Goal: Transaction & Acquisition: Purchase product/service

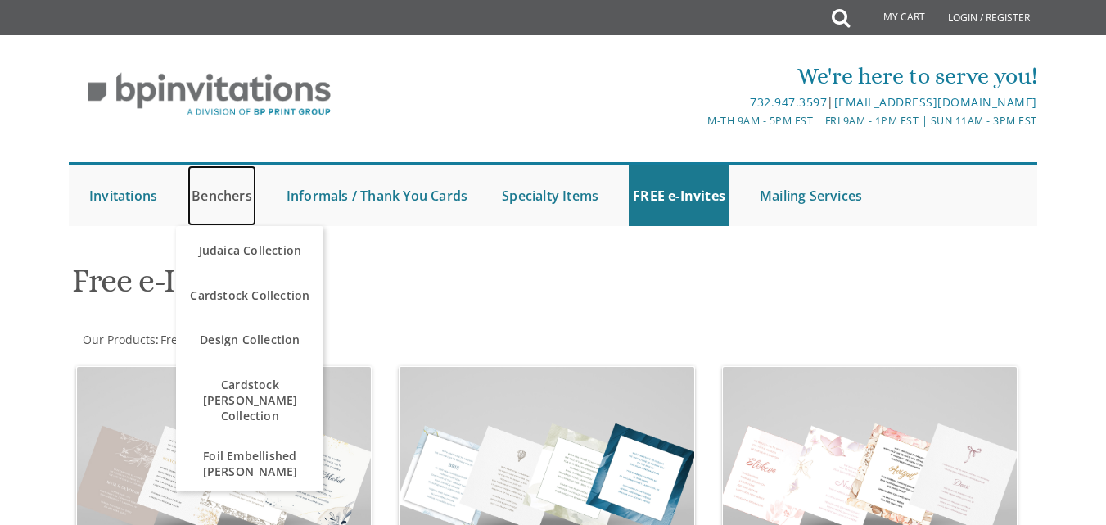
click at [233, 201] on link "Benchers" at bounding box center [222, 195] width 69 height 61
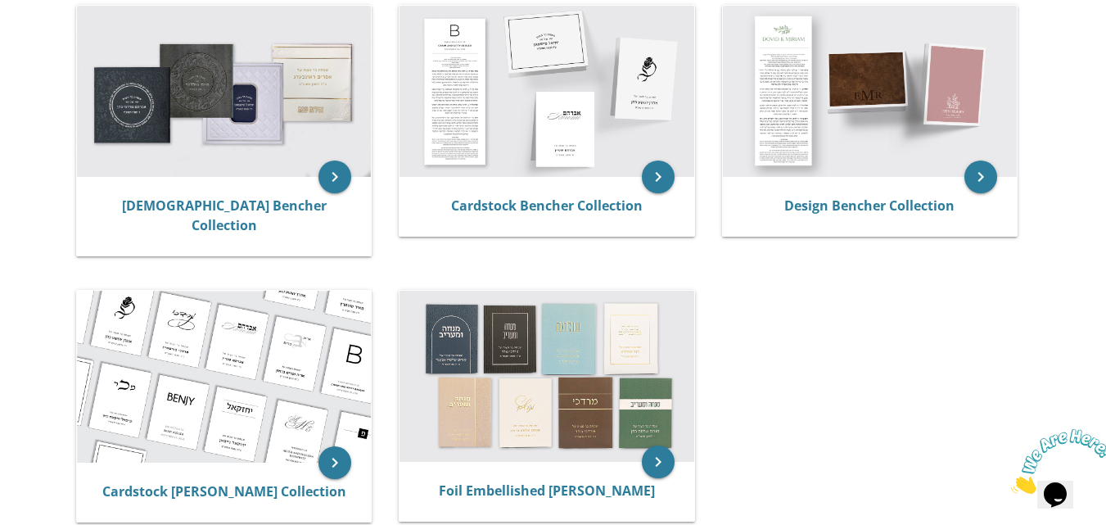
scroll to position [360, 0]
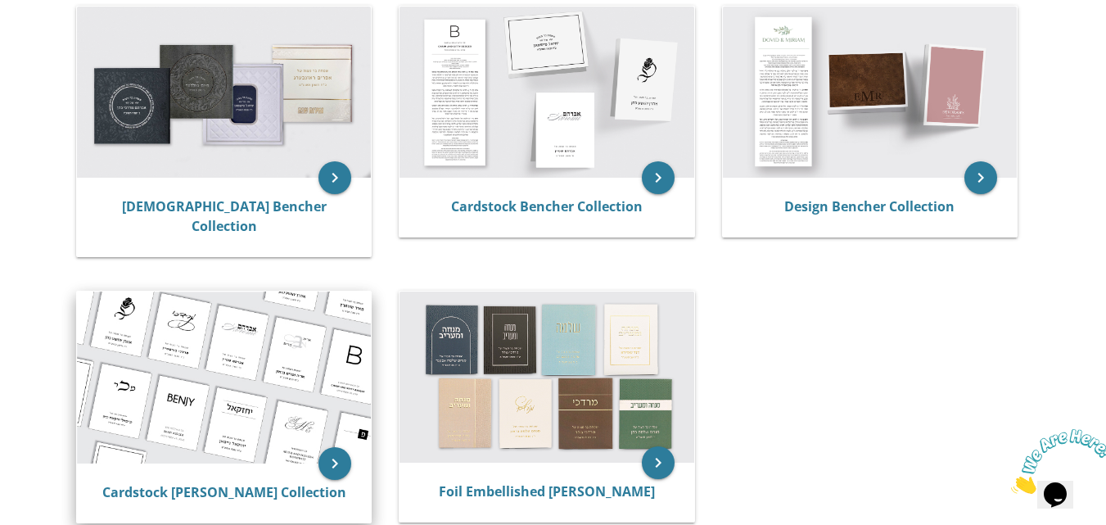
click at [240, 422] on img at bounding box center [224, 378] width 294 height 172
click at [193, 426] on img at bounding box center [224, 378] width 294 height 172
click at [331, 447] on icon "keyboard_arrow_right" at bounding box center [335, 463] width 33 height 33
click at [301, 371] on img at bounding box center [224, 378] width 294 height 172
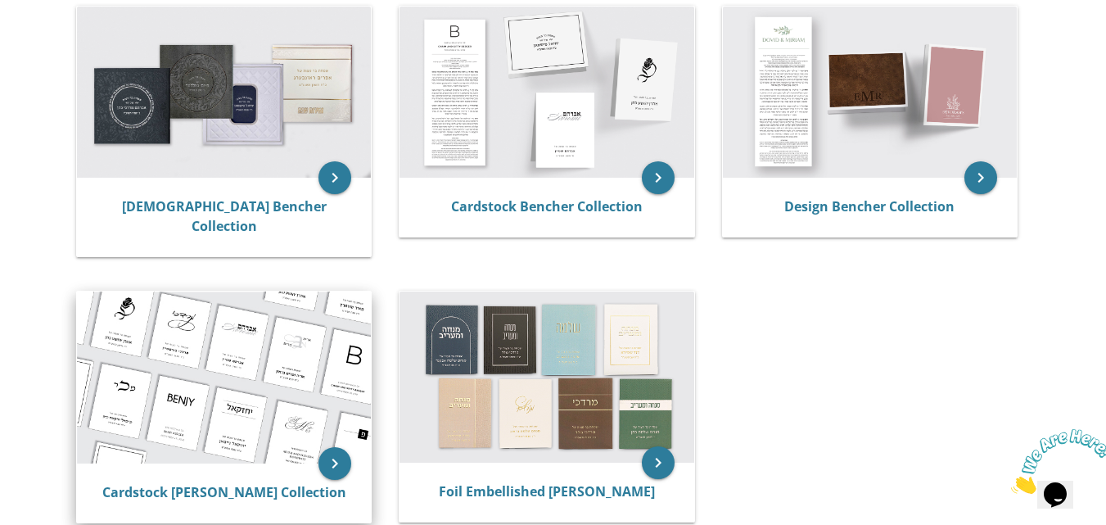
click at [301, 371] on img at bounding box center [224, 378] width 294 height 172
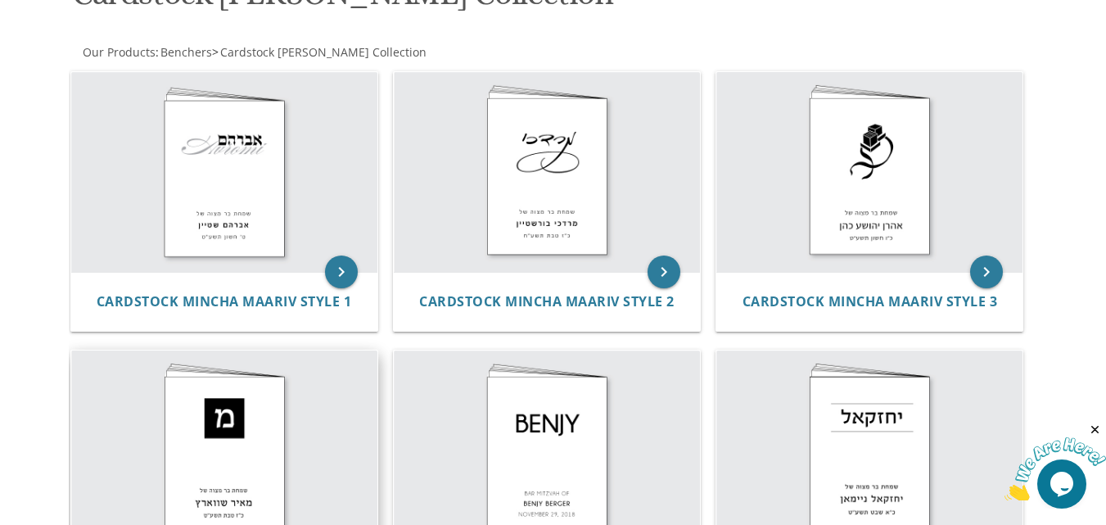
scroll to position [262, 0]
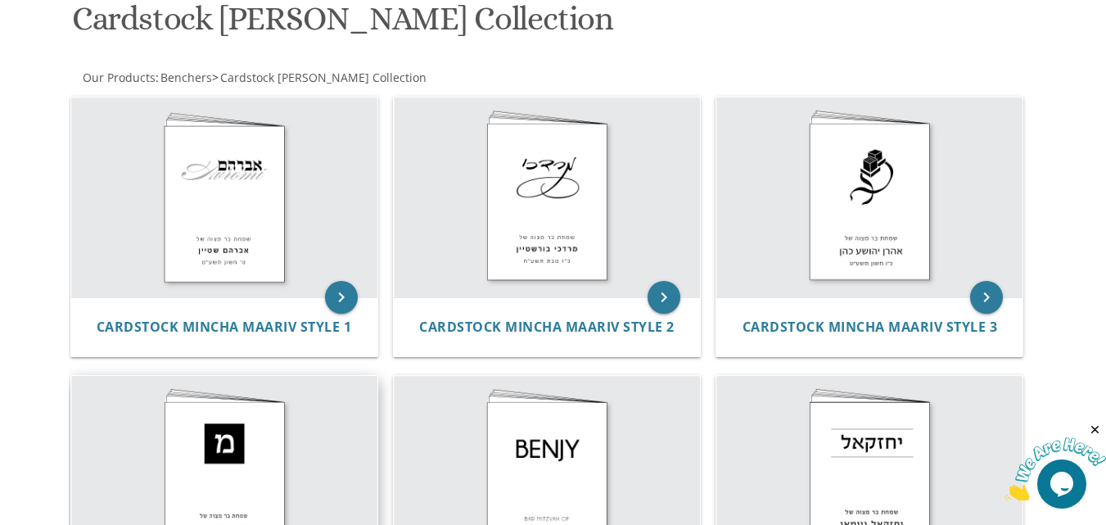
click at [245, 251] on img at bounding box center [224, 197] width 306 height 200
click at [244, 461] on img at bounding box center [224, 476] width 306 height 200
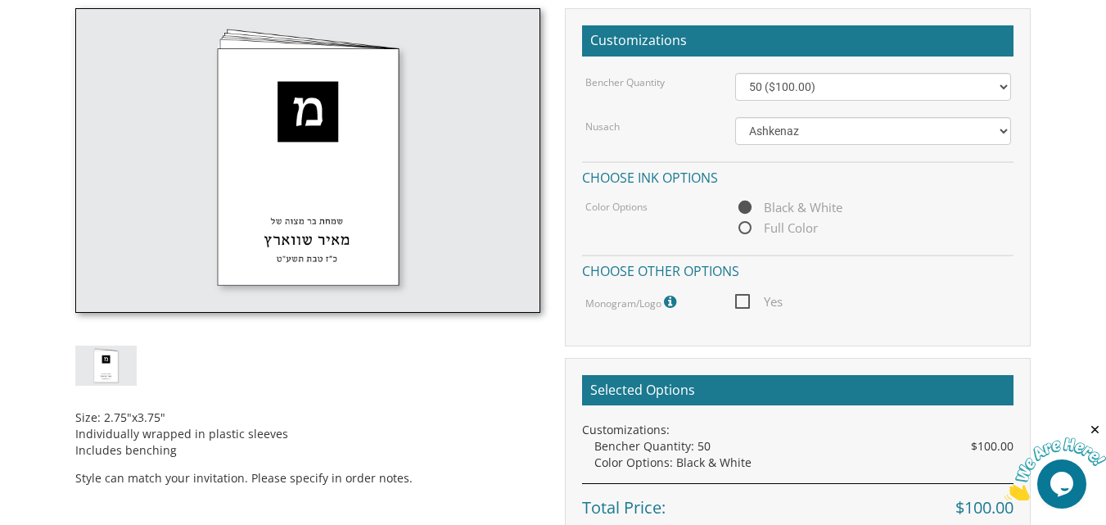
scroll to position [524, 0]
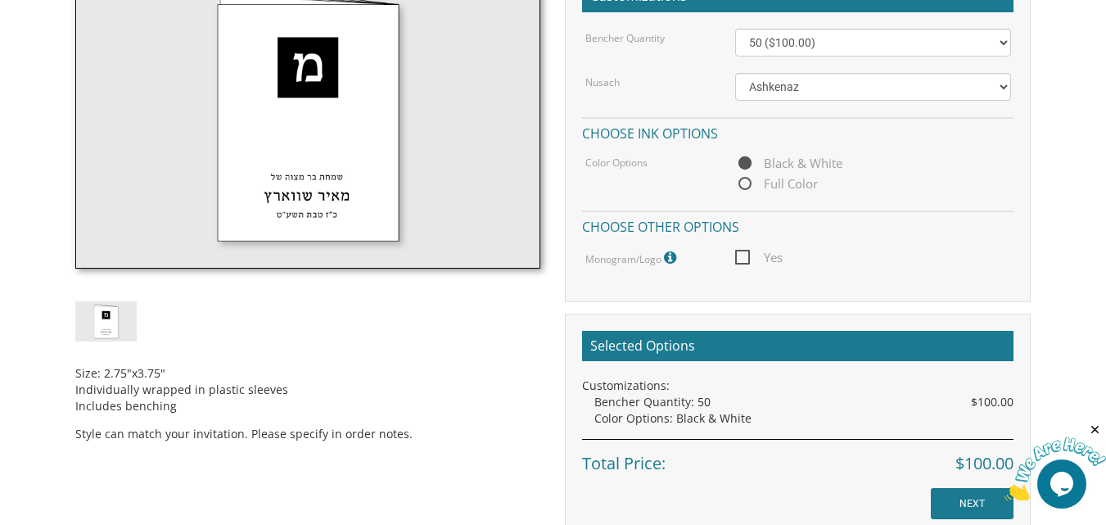
click at [478, 351] on div "Size: 2.75"x3.75" Individually wrapped in plastic sleeves Includes benching Sty…" at bounding box center [308, 392] width 466 height 101
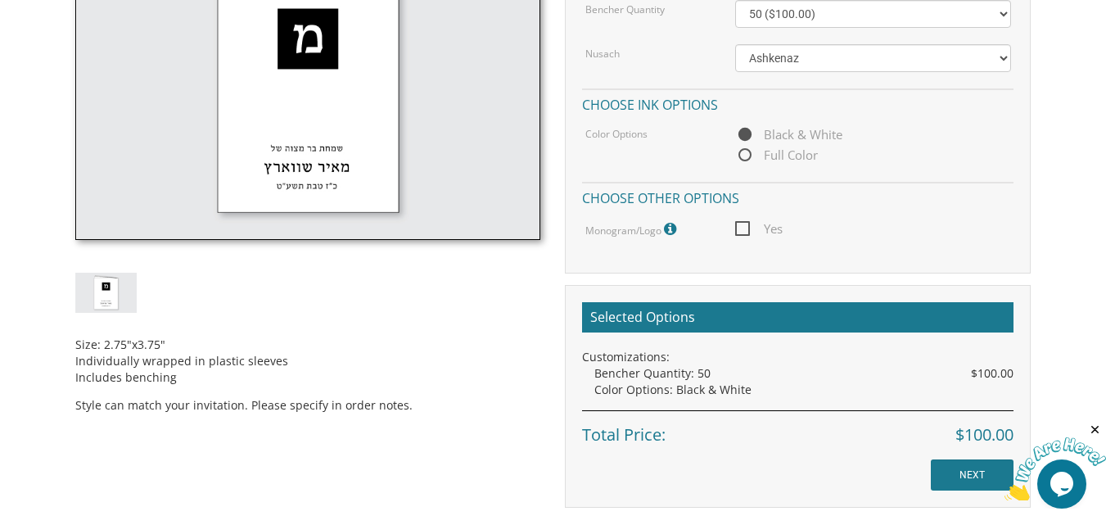
scroll to position [557, 0]
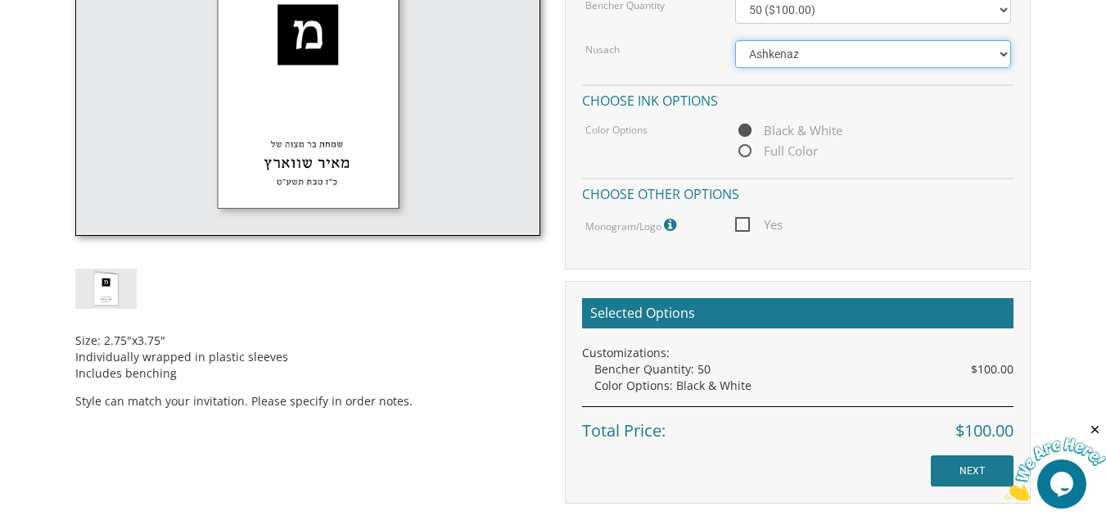
click at [1005, 55] on select "Ashkenaz Edut Mizrach Sefard" at bounding box center [872, 54] width 275 height 28
select select "Sefard"
click at [735, 40] on select "Ashkenaz Edut Mizrach Sefard" at bounding box center [872, 54] width 275 height 28
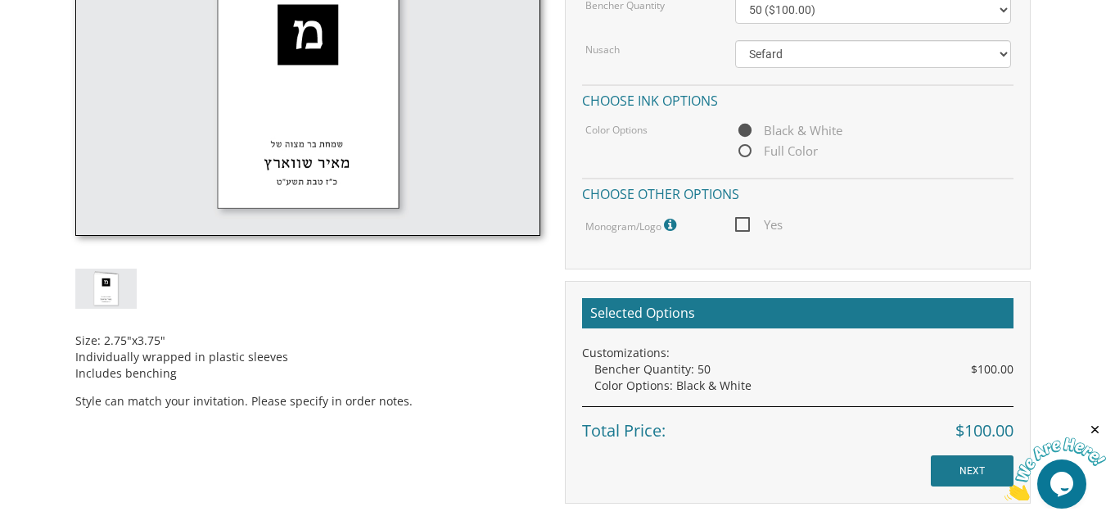
click at [677, 191] on h4 "Choose other options" at bounding box center [798, 192] width 432 height 29
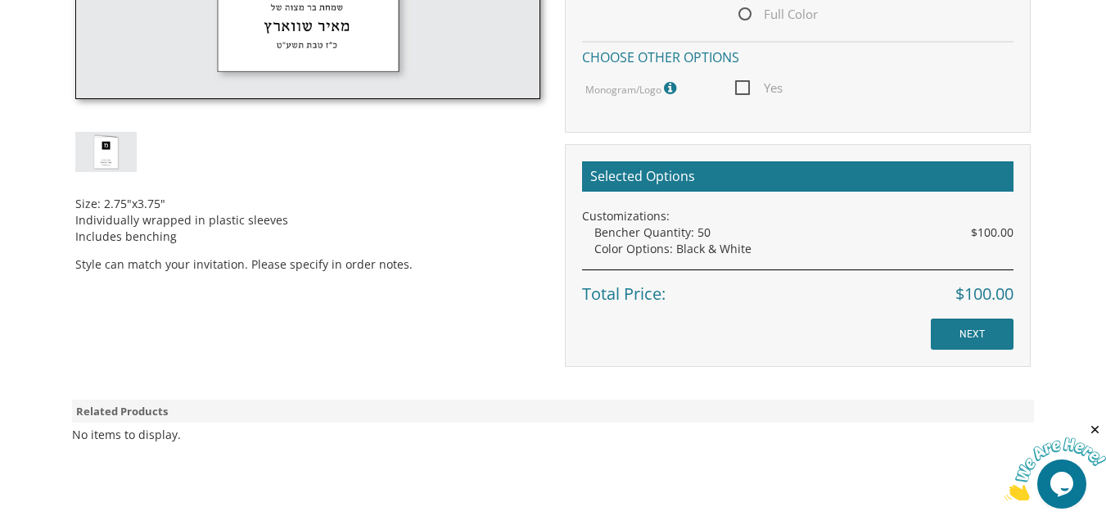
scroll to position [691, 0]
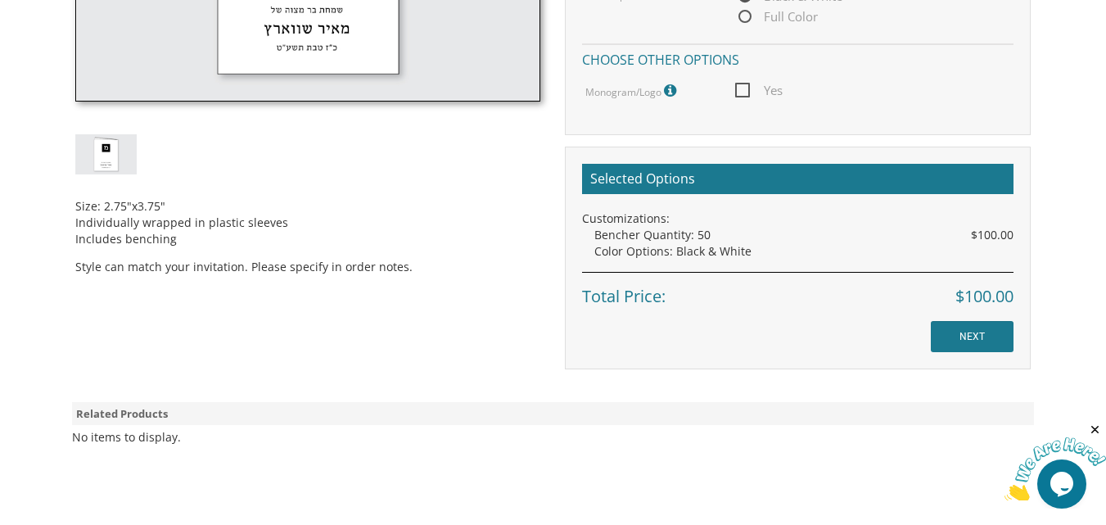
click at [1066, 479] on img at bounding box center [1056, 469] width 102 height 65
click at [1066, 479] on icon "Close Chat This icon closes the chat window." at bounding box center [1062, 484] width 20 height 20
click at [1069, 497] on img at bounding box center [1056, 469] width 102 height 65
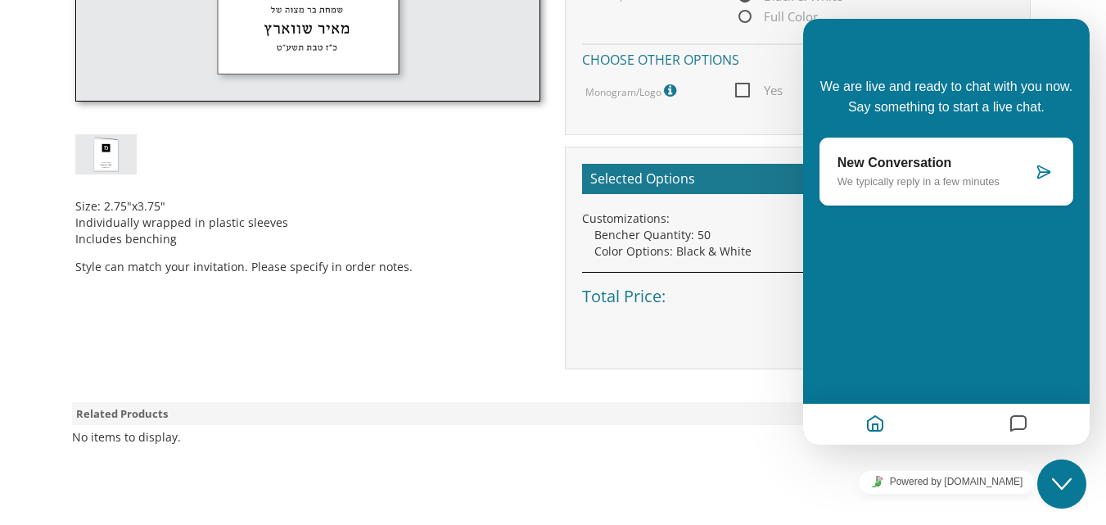
click at [1046, 169] on icon at bounding box center [1044, 172] width 16 height 16
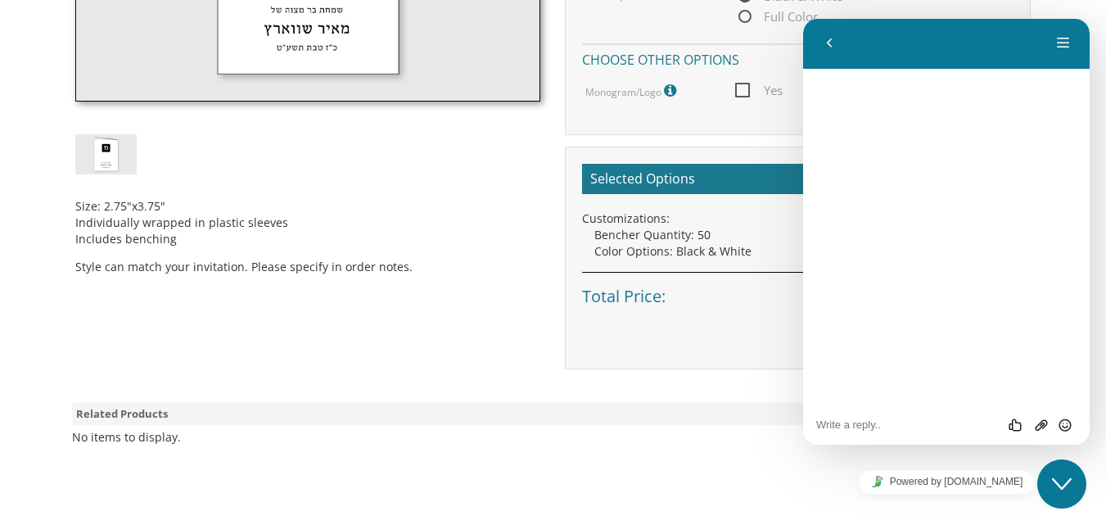
click at [803, 19] on textarea at bounding box center [803, 19] width 0 height 0
type textarea "do you"
click at [830, 43] on button "Back" at bounding box center [830, 43] width 26 height 25
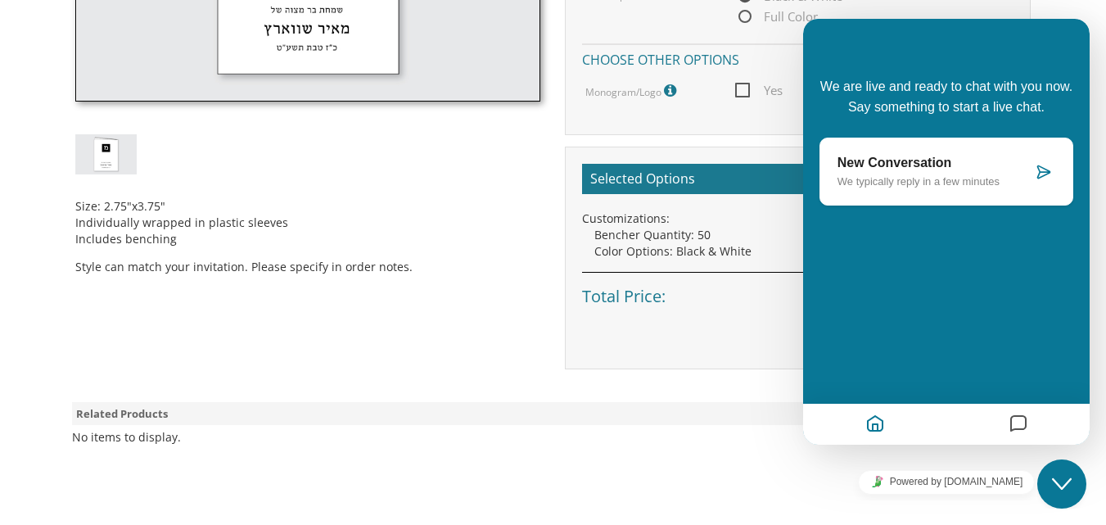
click at [728, 483] on div "Benchers > Cardstock Mincha Maariv Collection Cardstock Mincha Maariv Style 4 S…" at bounding box center [554, 55] width 996 height 993
click at [507, 312] on div "Size: 2.75"x3.75" Individually wrapped in plastic sleeves Includes benching Sty…" at bounding box center [553, 83] width 981 height 572
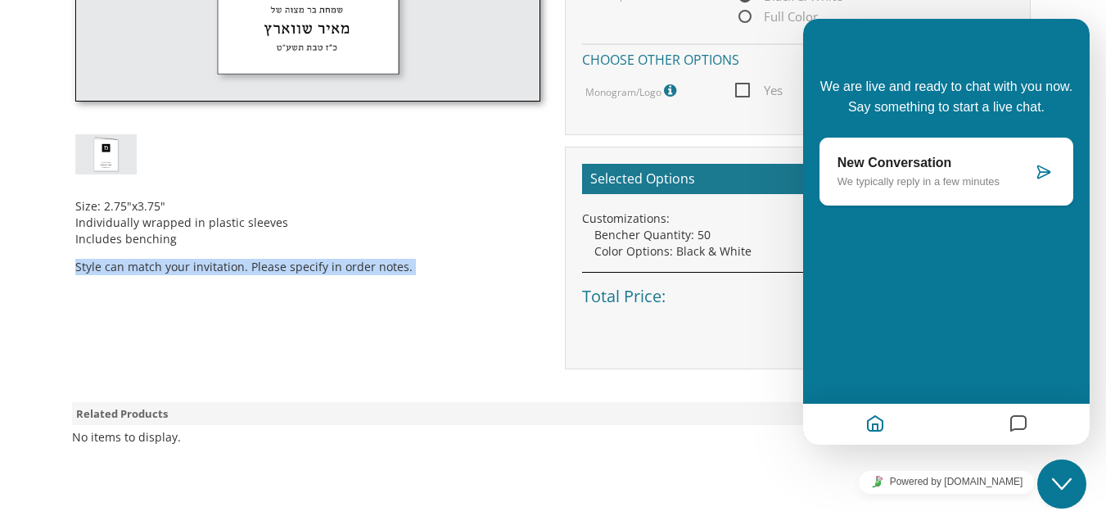
click at [507, 312] on div "Size: 2.75"x3.75" Individually wrapped in plastic sleeves Includes benching Sty…" at bounding box center [553, 83] width 981 height 572
click at [870, 425] on icon "Home" at bounding box center [876, 425] width 20 height 32
click at [1066, 490] on icon "Close Chat This icon closes the chat window." at bounding box center [1062, 484] width 20 height 20
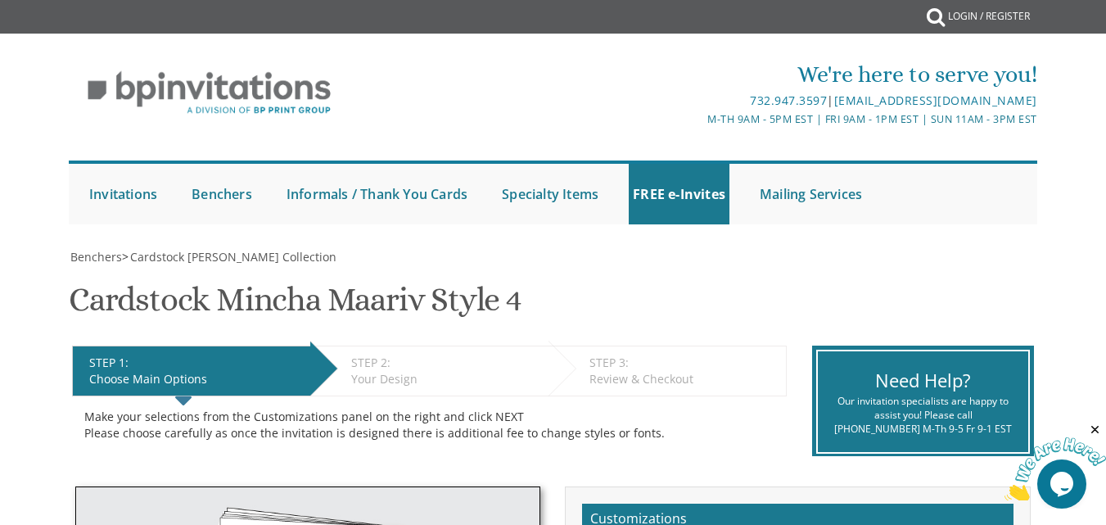
scroll to position [0, 0]
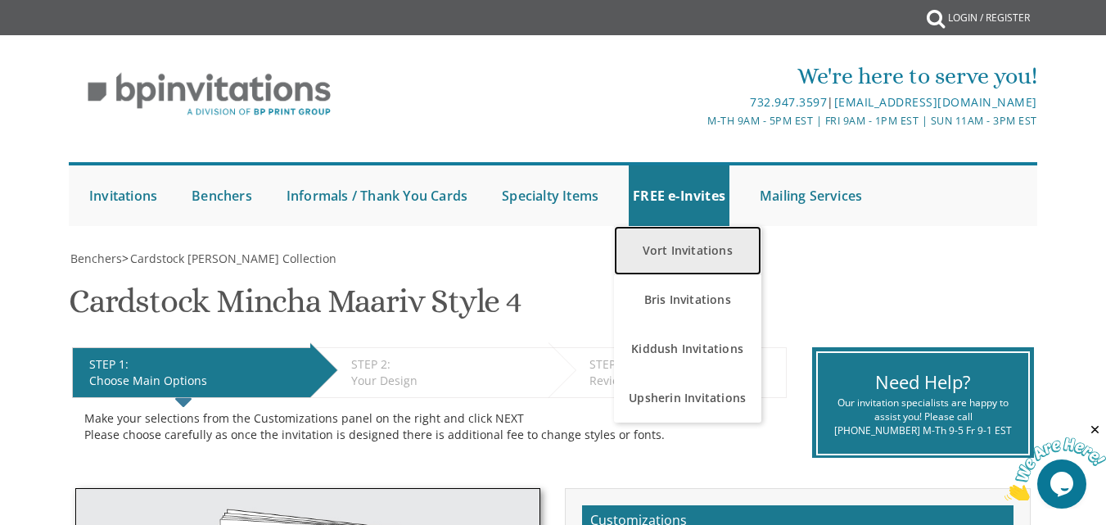
click at [762, 258] on link "Vort Invitations" at bounding box center [687, 250] width 147 height 49
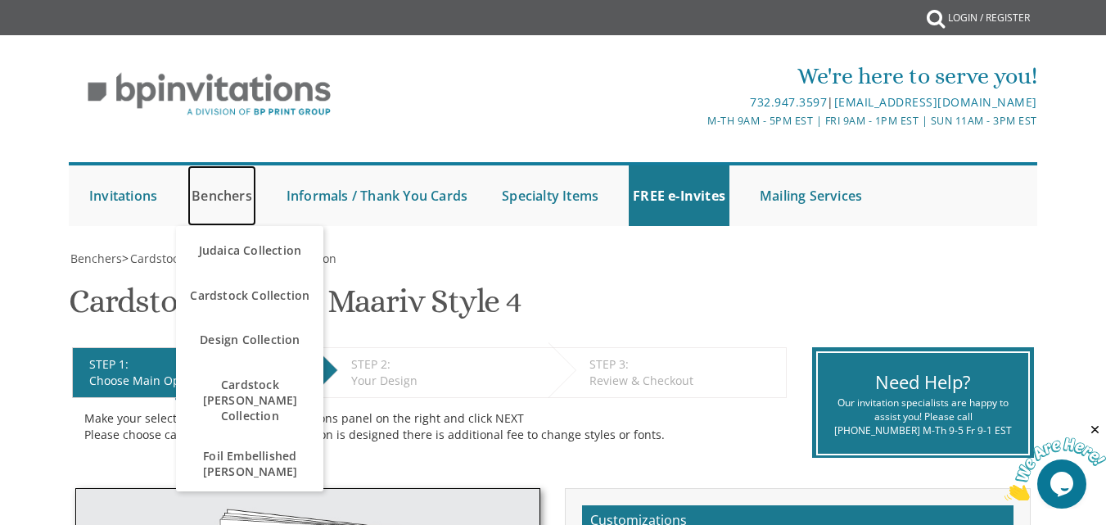
click at [213, 191] on link "Benchers" at bounding box center [222, 195] width 69 height 61
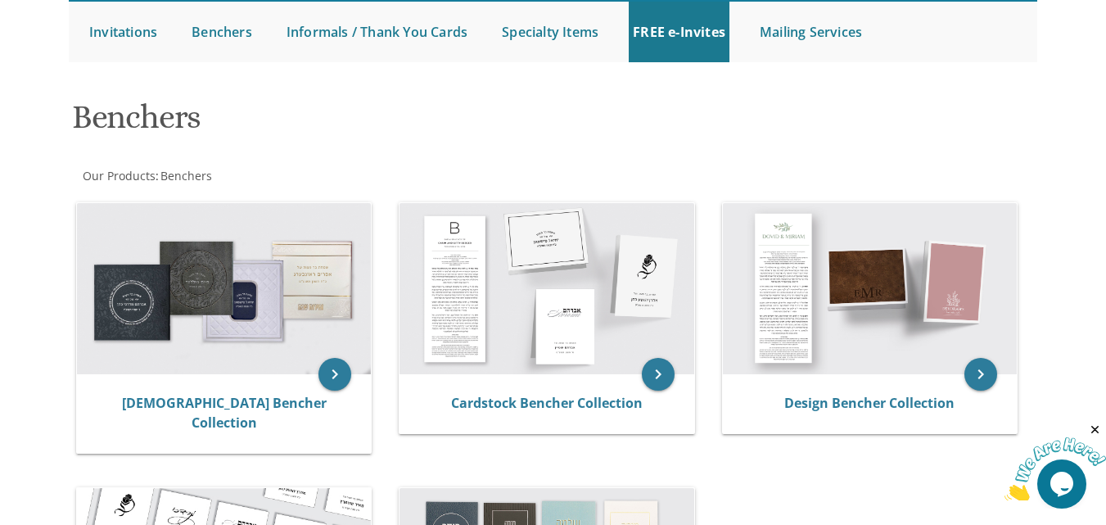
scroll to position [240, 0]
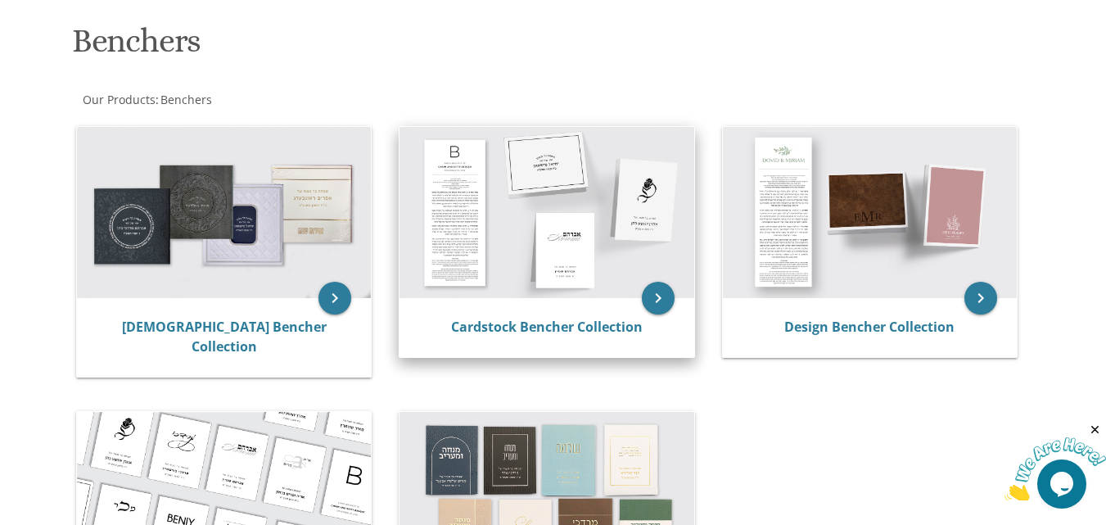
click at [540, 219] on img at bounding box center [547, 213] width 294 height 172
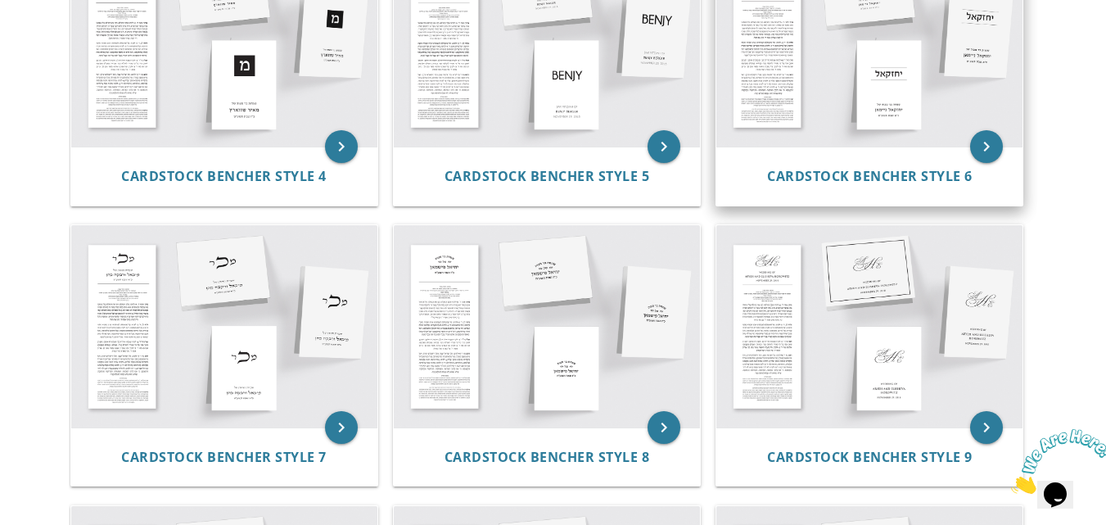
scroll to position [744, 0]
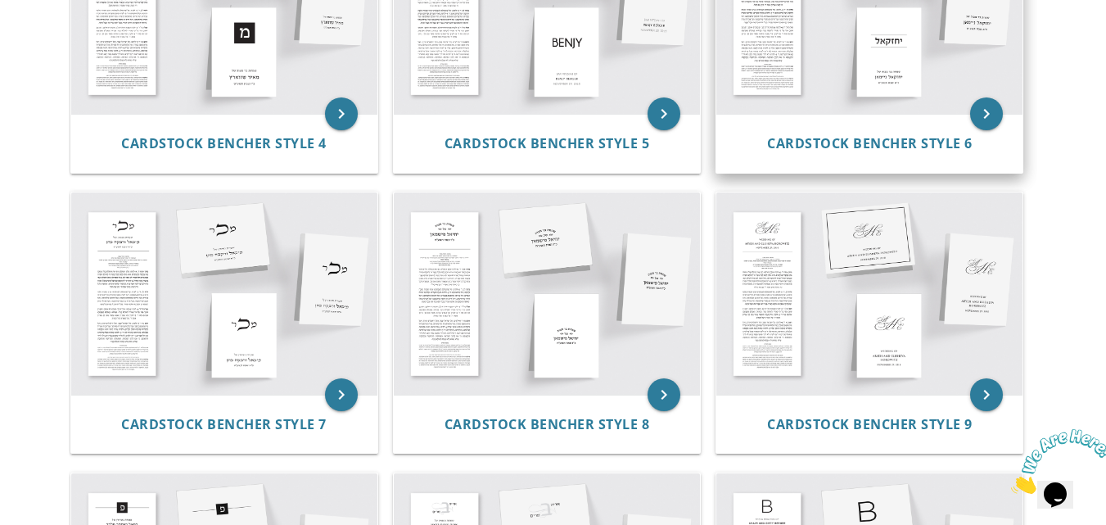
click at [737, 305] on img at bounding box center [870, 292] width 306 height 201
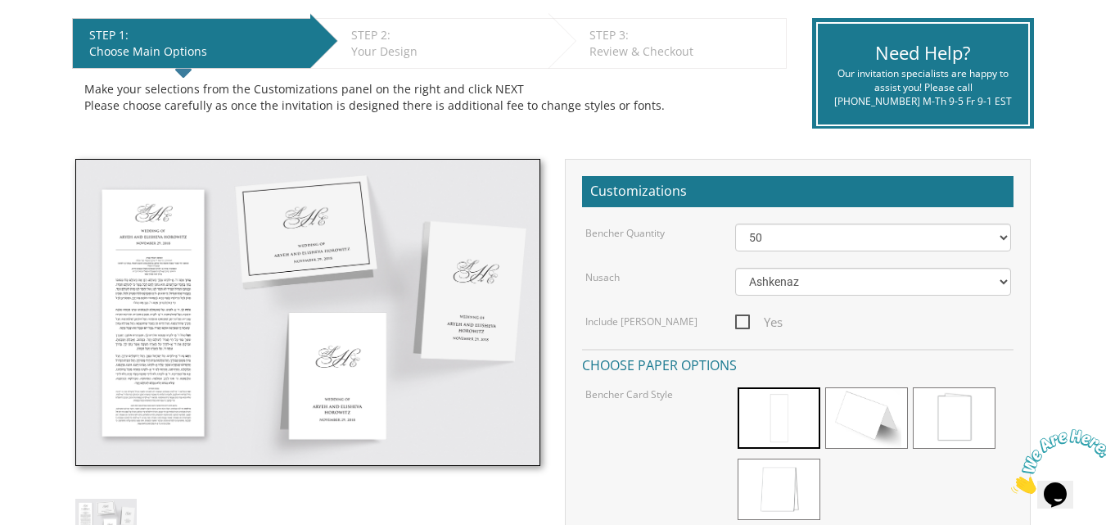
scroll to position [328, 0]
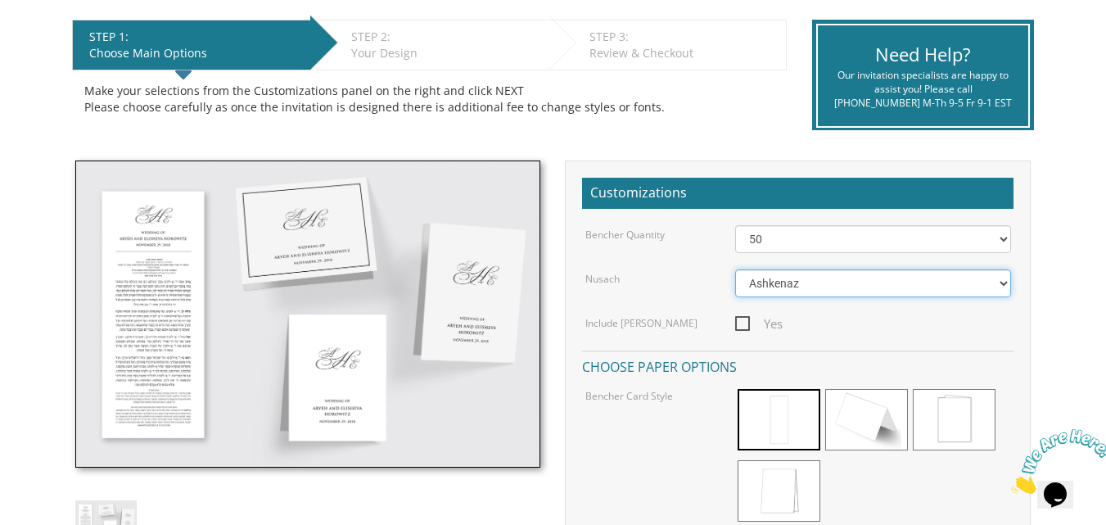
click at [1004, 283] on select "Ashkenaz [PERSON_NAME]" at bounding box center [872, 283] width 275 height 28
click at [1007, 278] on select "Ashkenaz [PERSON_NAME]" at bounding box center [872, 283] width 275 height 28
click at [1001, 283] on select "Ashkenaz [PERSON_NAME]" at bounding box center [872, 283] width 275 height 28
click at [735, 269] on select "Ashkenaz [PERSON_NAME]" at bounding box center [872, 283] width 275 height 28
click at [157, 282] on img at bounding box center [308, 314] width 466 height 307
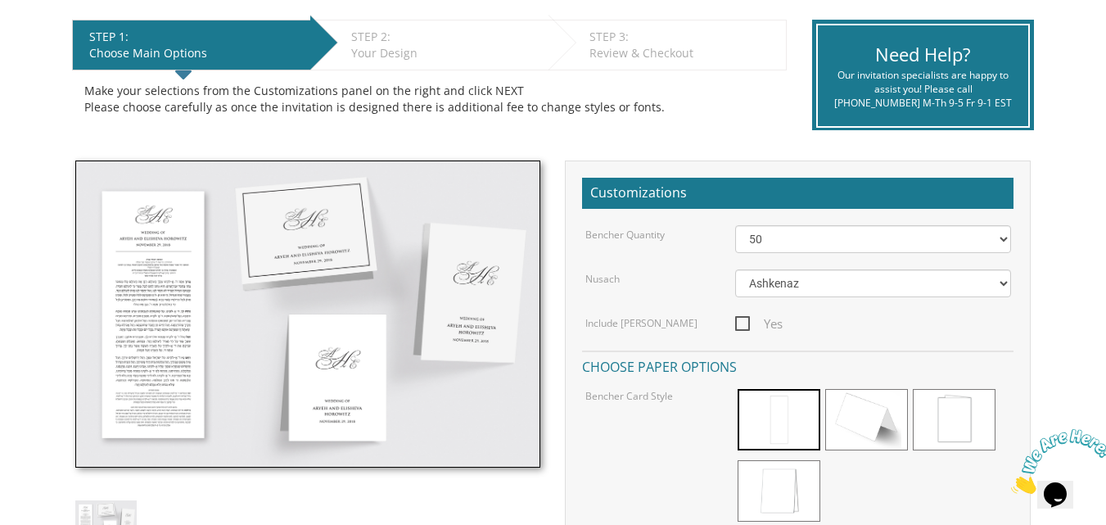
click at [157, 282] on img at bounding box center [308, 314] width 466 height 307
click at [299, 224] on img at bounding box center [308, 314] width 466 height 307
